Goal: Check status

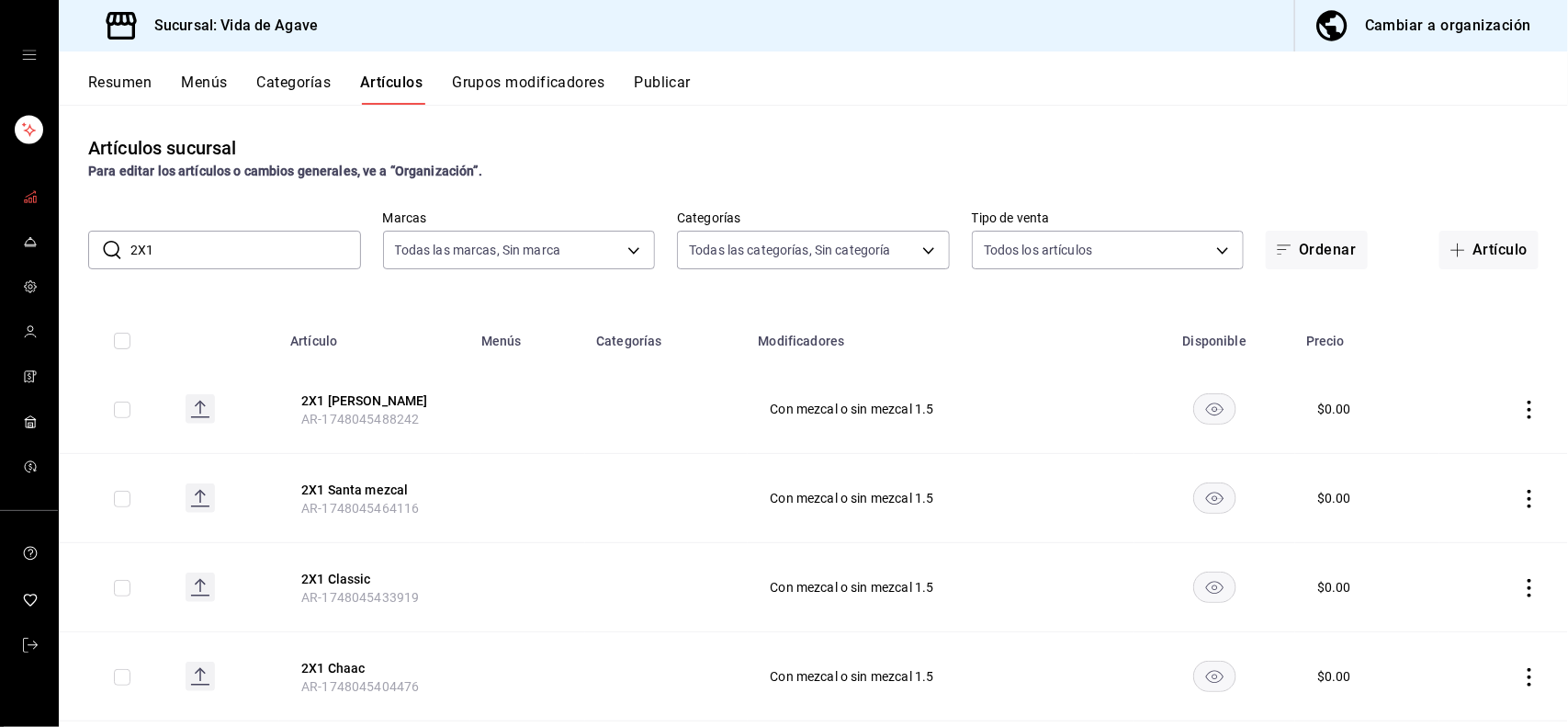
click at [32, 190] on icon "mailbox folders" at bounding box center [30, 196] width 15 height 15
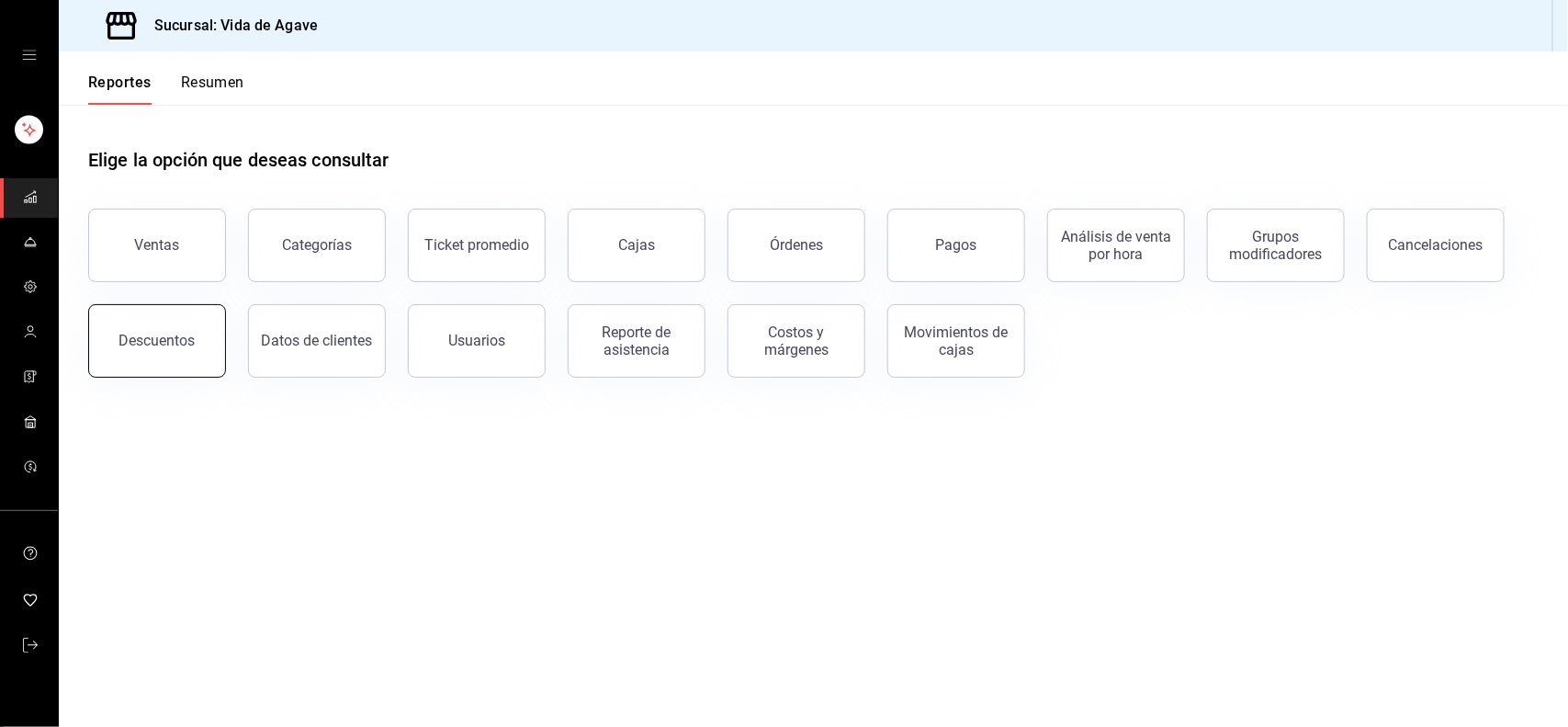
click at [203, 342] on button "Descuentos" at bounding box center [158, 342] width 138 height 74
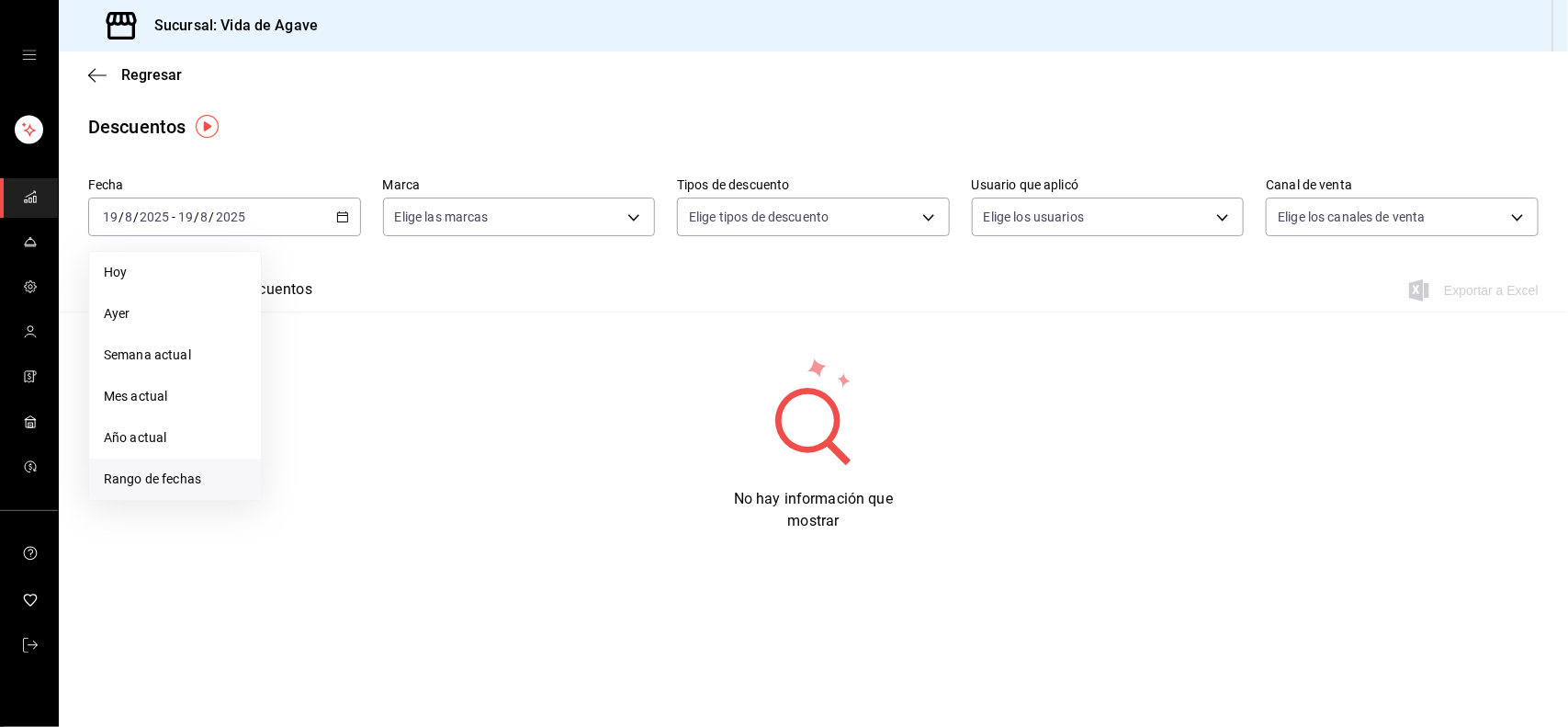
click at [170, 471] on span "Rango de fechas" at bounding box center [175, 479] width 142 height 19
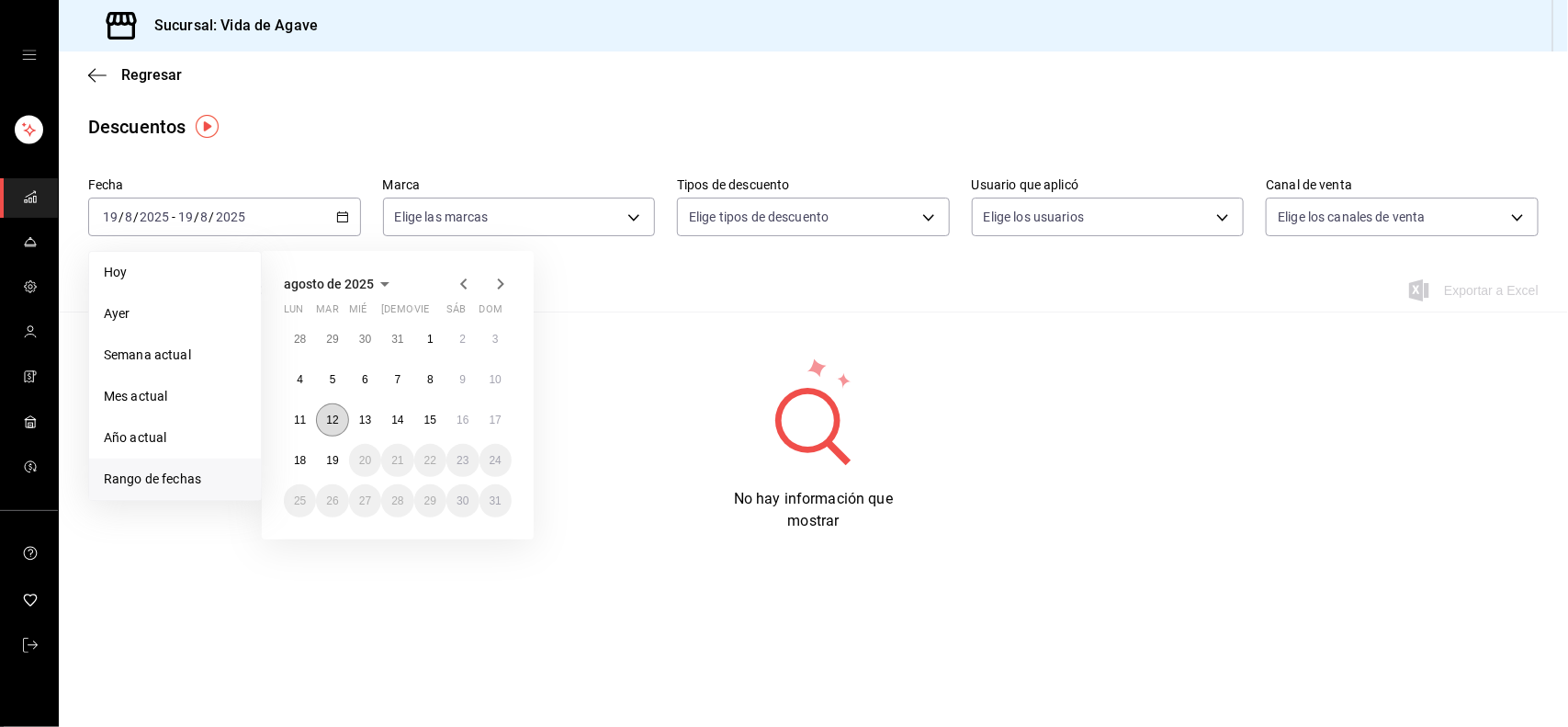
click at [338, 418] on abbr "12" at bounding box center [332, 419] width 12 height 13
click at [510, 414] on button "17" at bounding box center [495, 419] width 32 height 33
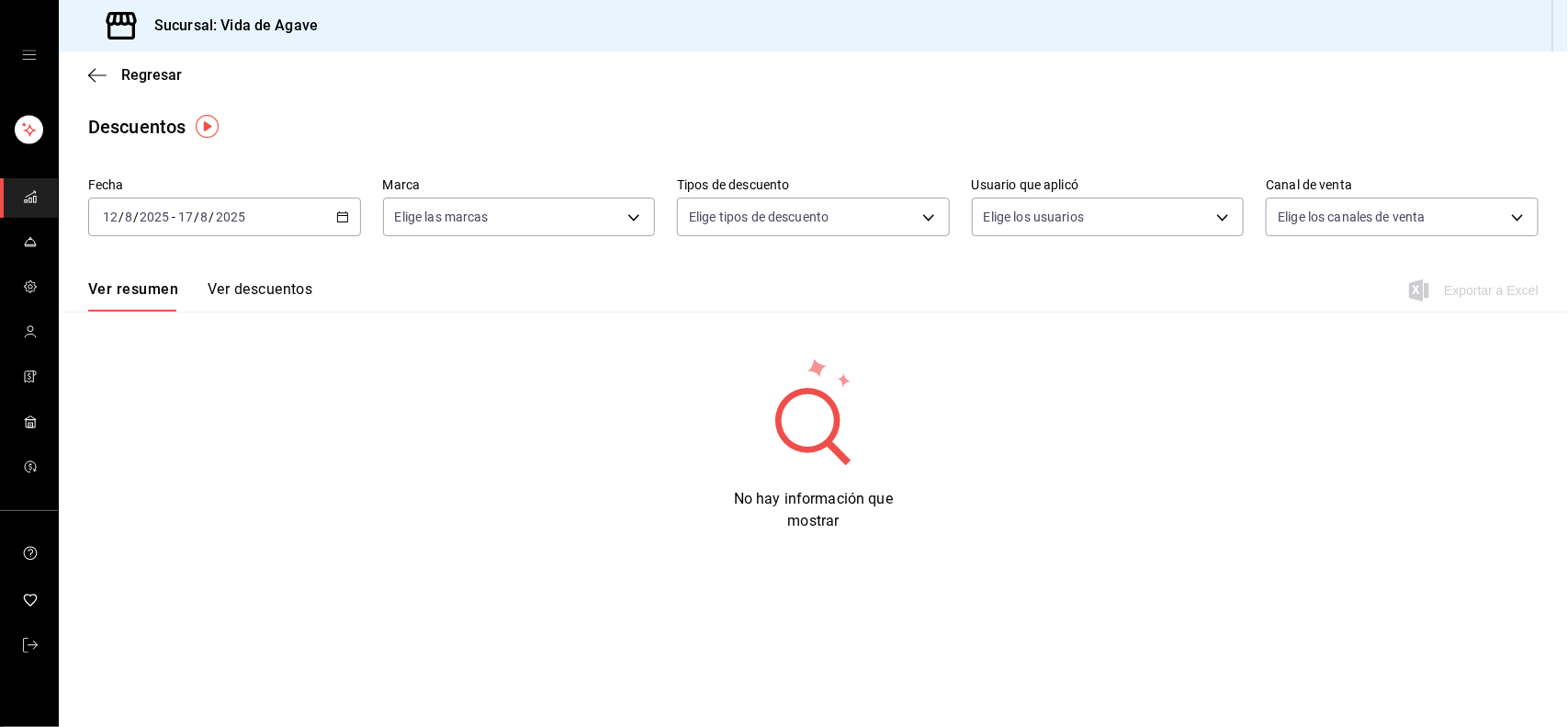
click at [278, 277] on div "Ver resumen Ver descuentos Exportar a Excel" at bounding box center [812, 284] width 1509 height 54
click at [277, 286] on button "Ver descuentos" at bounding box center [260, 296] width 105 height 31
click at [107, 64] on div "Regresar" at bounding box center [812, 75] width 1509 height 47
click at [98, 70] on icon "button" at bounding box center [97, 75] width 18 height 17
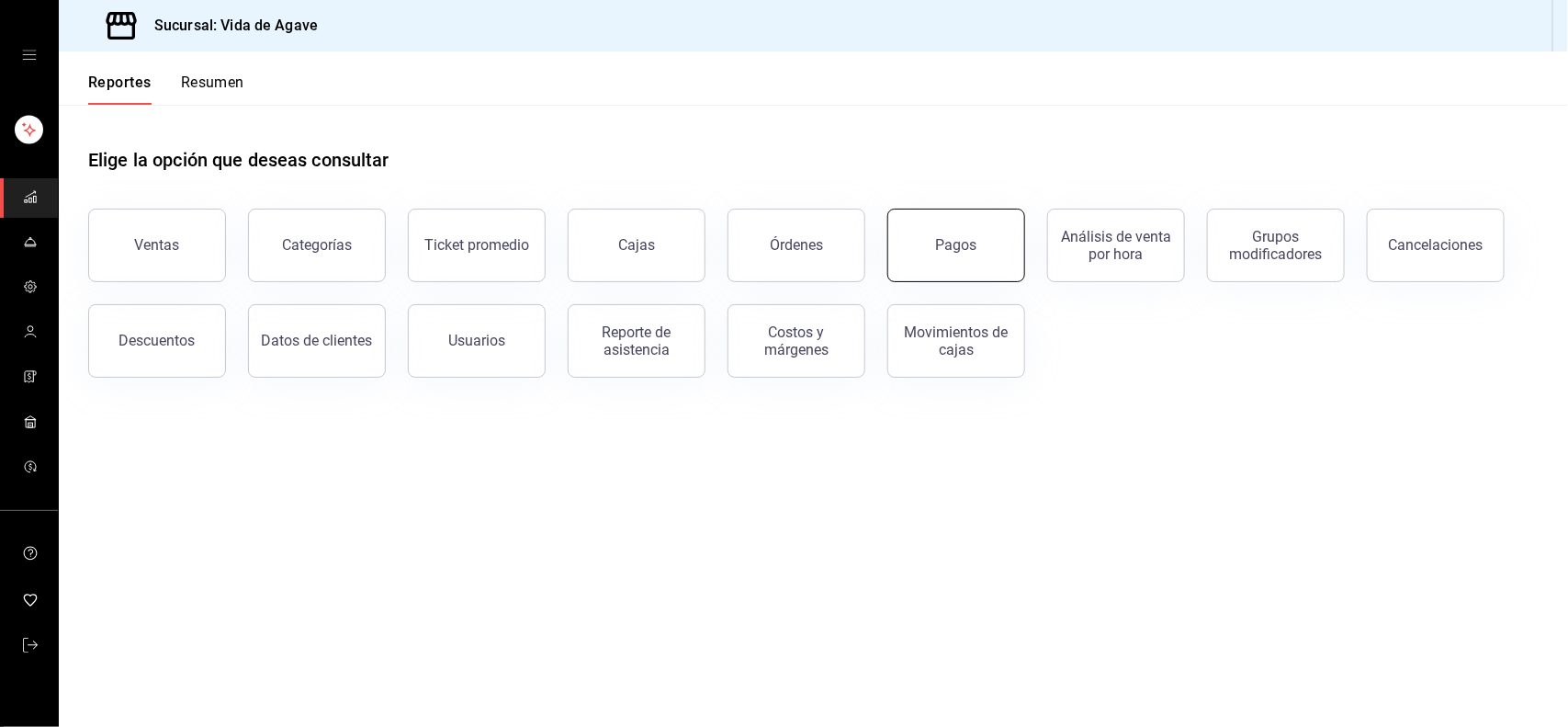
click at [1004, 223] on button "Pagos" at bounding box center [956, 245] width 138 height 74
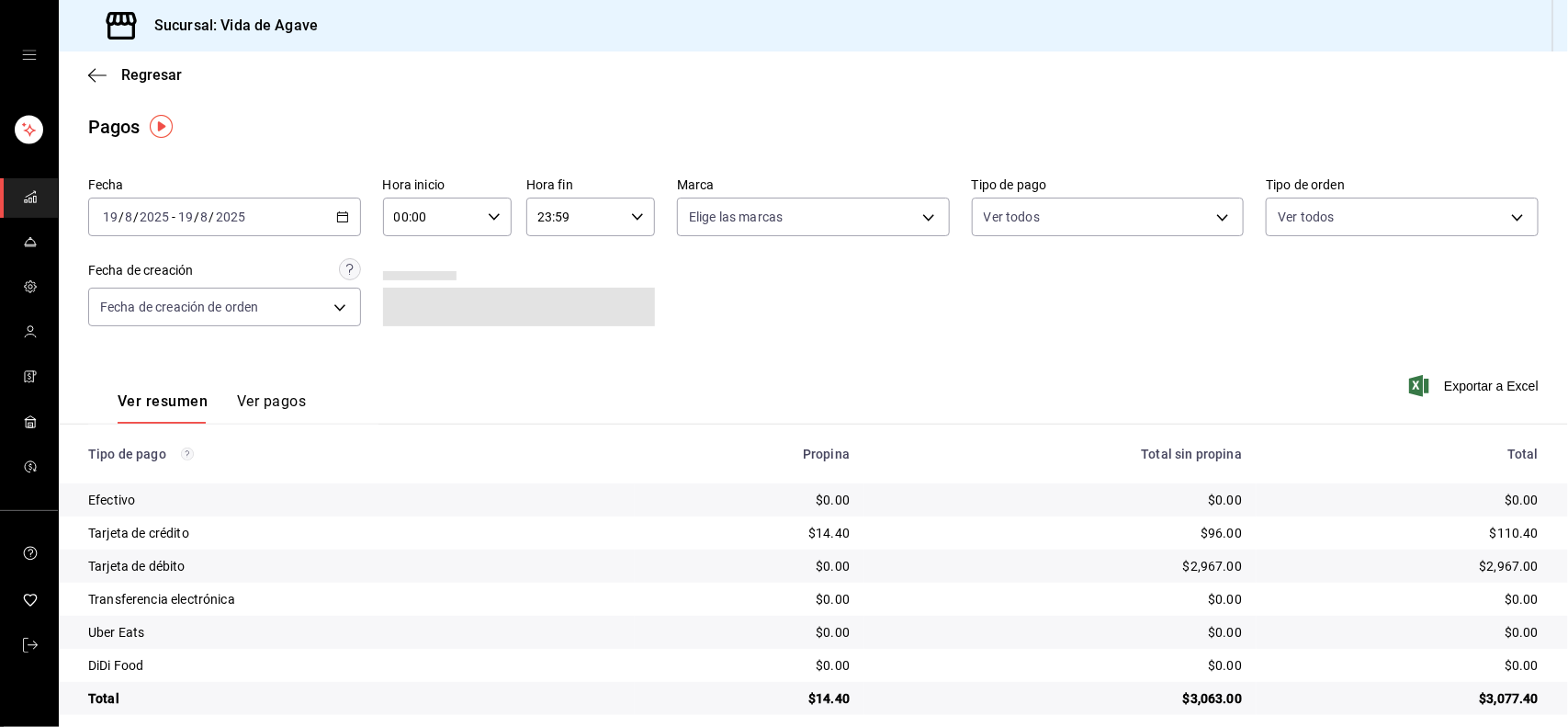
click at [263, 208] on div "[DATE] [DATE] - [DATE] [DATE]" at bounding box center [225, 217] width 272 height 39
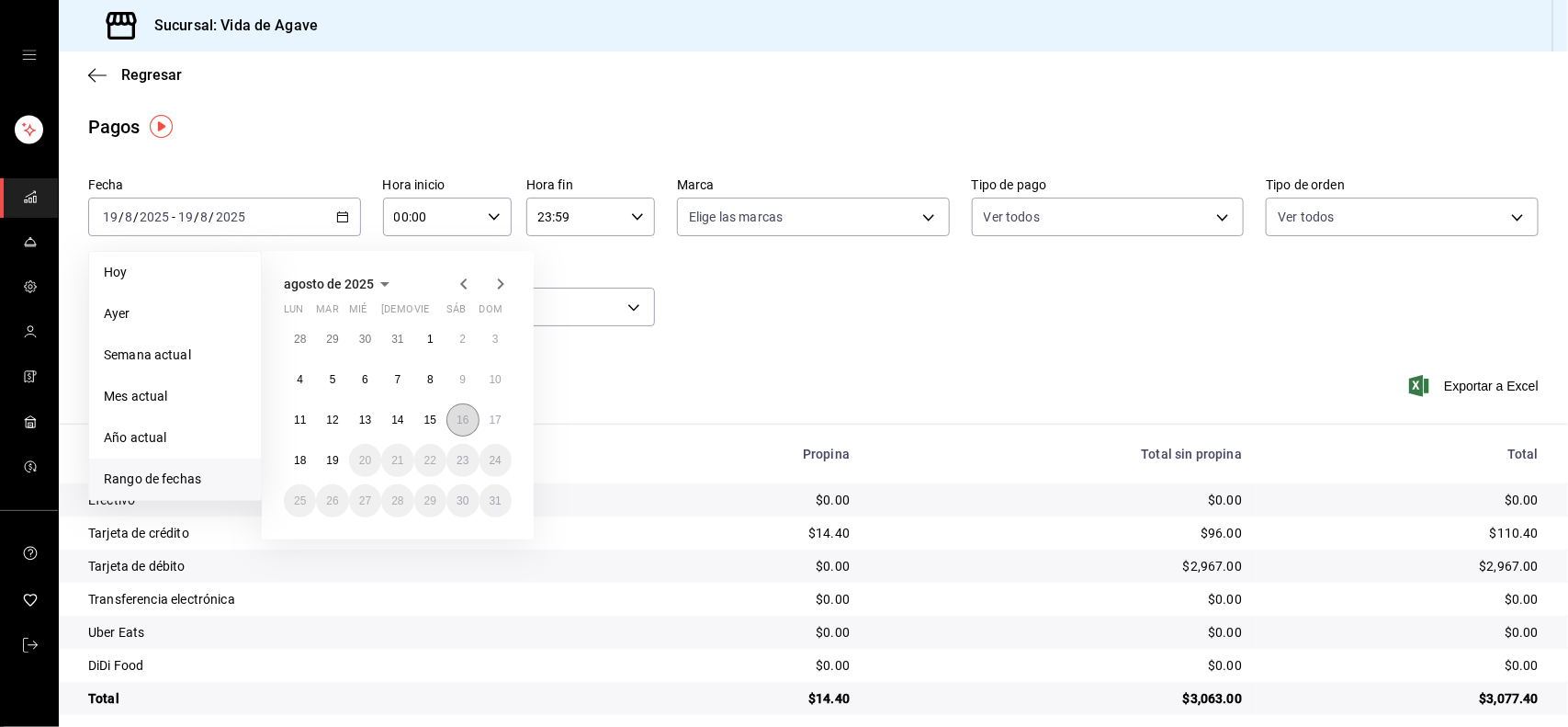
click at [470, 423] on button "16" at bounding box center [462, 419] width 32 height 33
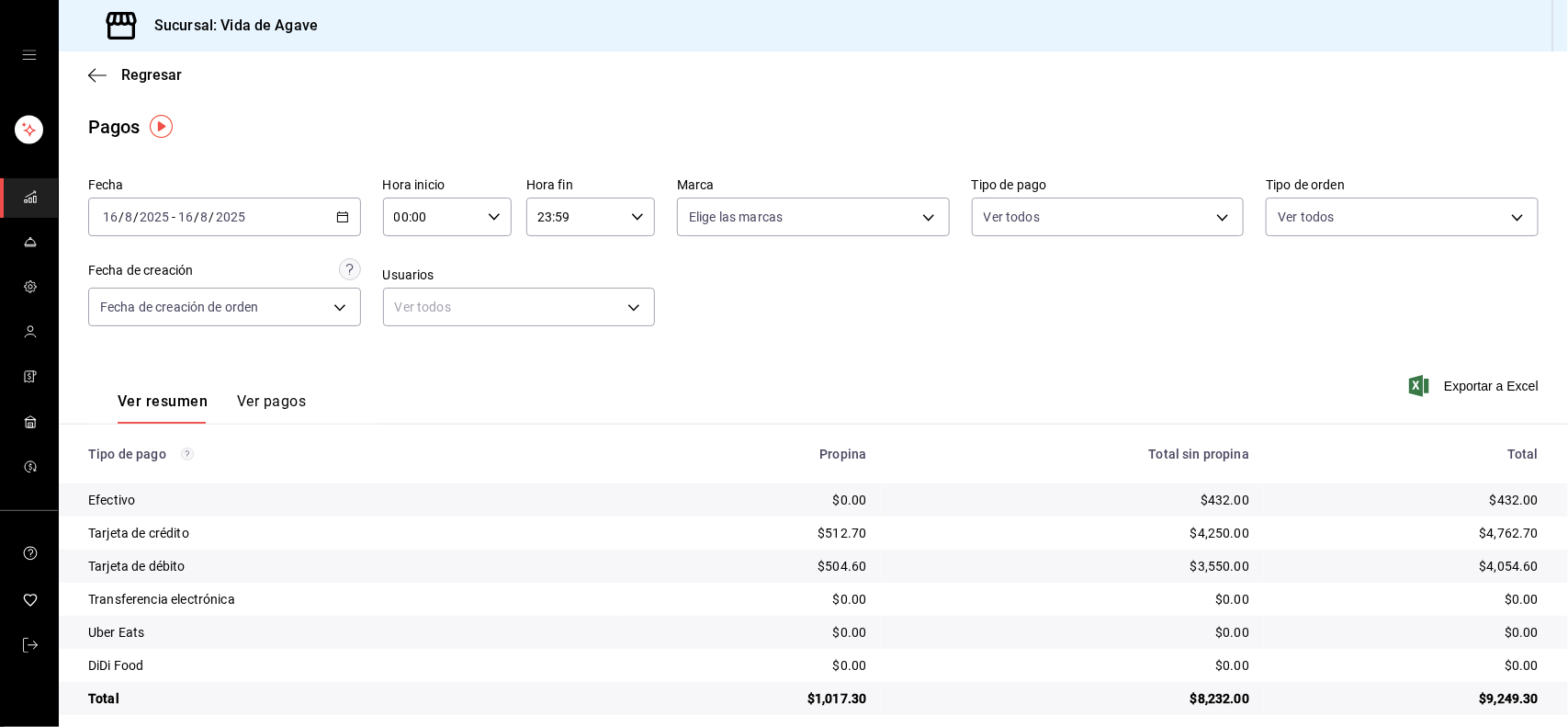
click at [267, 393] on button "Ver pagos" at bounding box center [271, 408] width 69 height 31
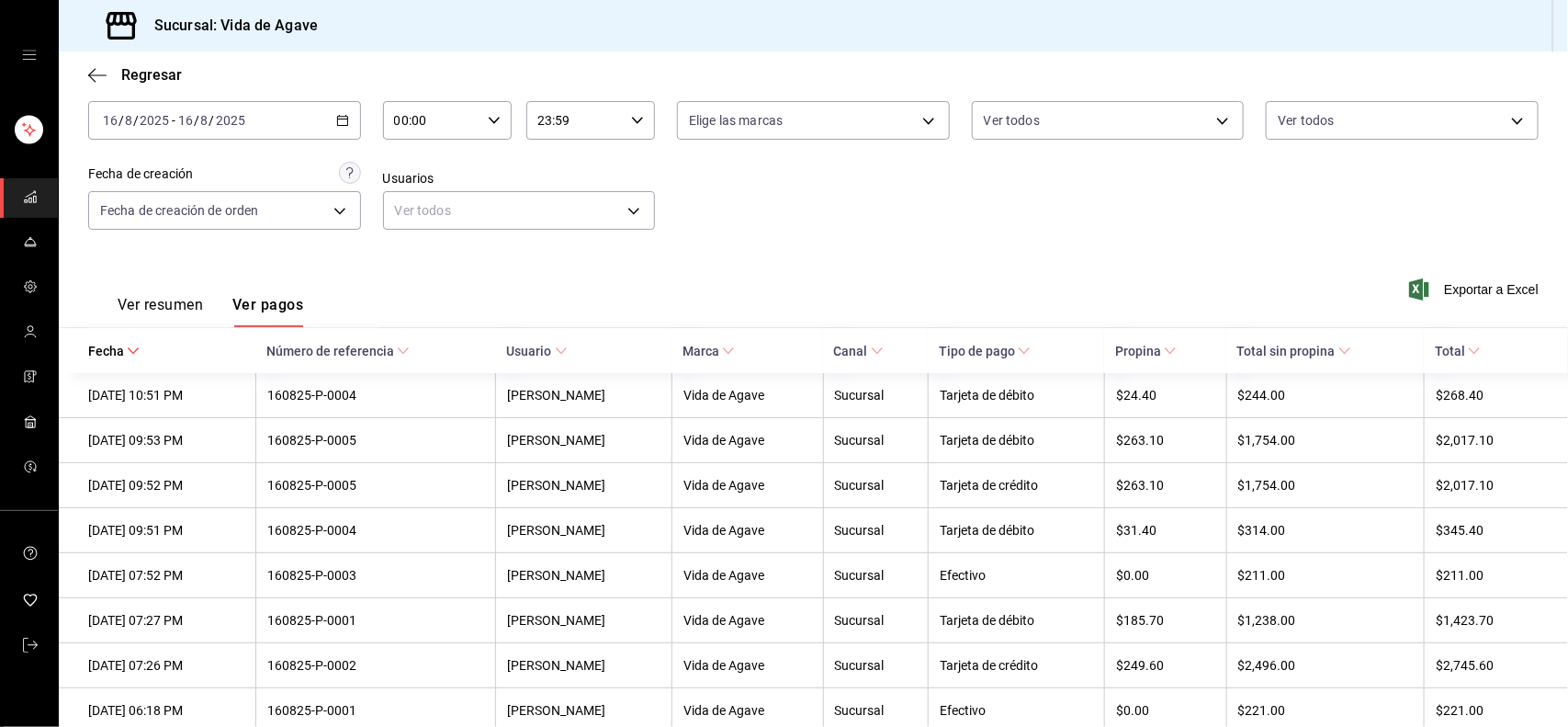
scroll to position [145, 0]
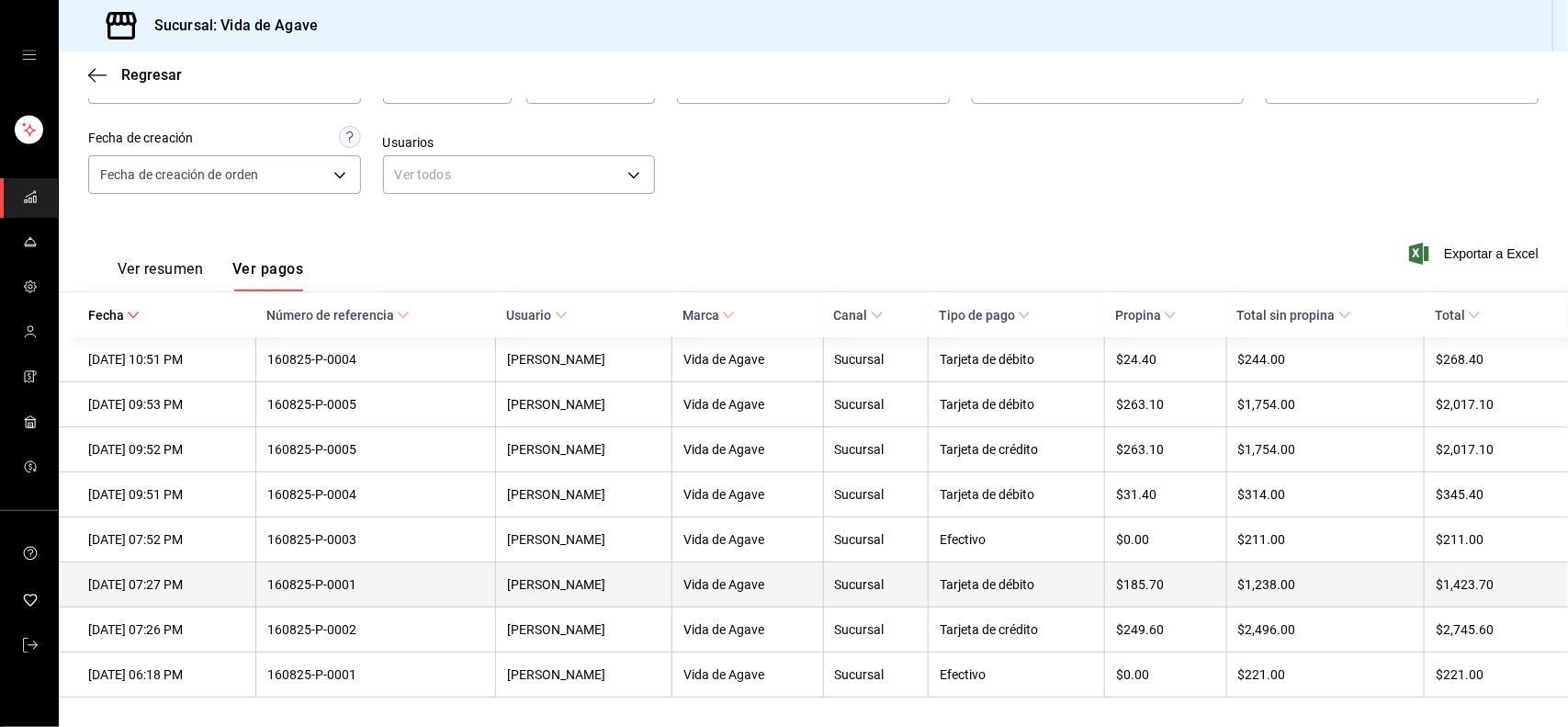
click at [575, 582] on div "[PERSON_NAME]" at bounding box center [584, 584] width 154 height 15
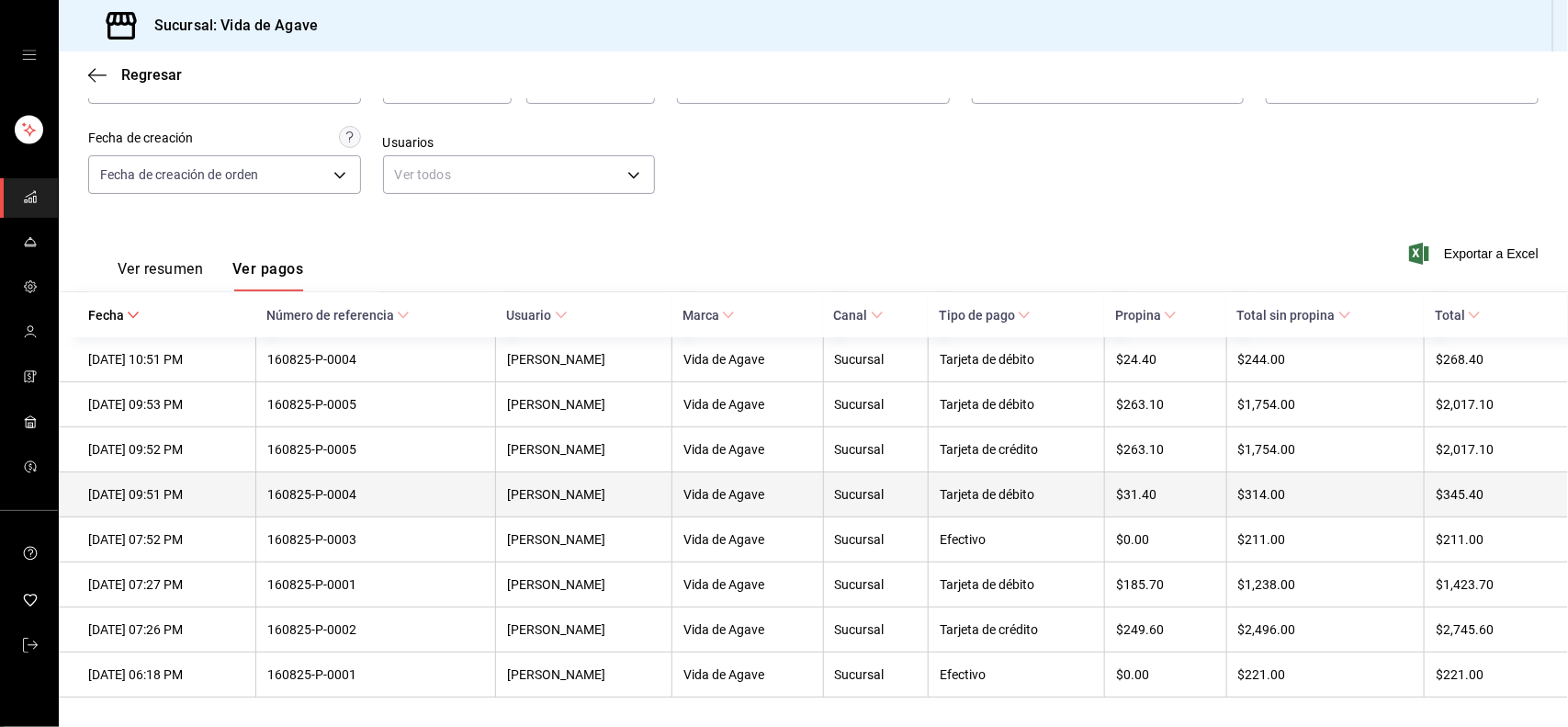
click at [381, 494] on div "160825-P-0004" at bounding box center [376, 493] width 218 height 15
